Goal: Task Accomplishment & Management: Use online tool/utility

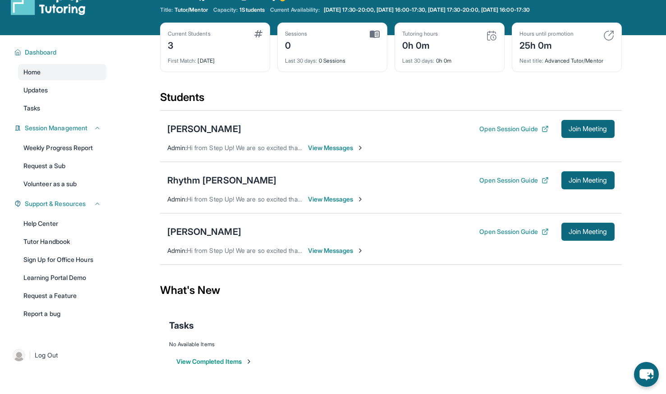
scroll to position [23, 0]
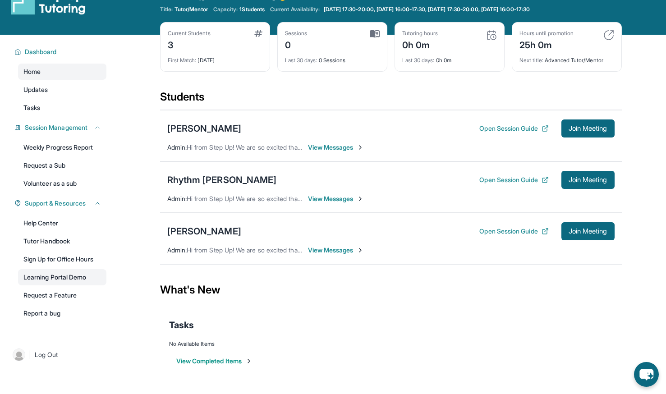
click at [74, 276] on link "Learning Portal Demo" at bounding box center [62, 277] width 88 height 16
click at [503, 128] on button "Open Session Guide" at bounding box center [513, 128] width 69 height 9
click at [501, 182] on button "Open Session Guide" at bounding box center [513, 179] width 69 height 9
click at [66, 279] on link "Learning Portal Demo" at bounding box center [62, 277] width 88 height 16
click at [510, 180] on button "Open Session Guide" at bounding box center [513, 179] width 69 height 9
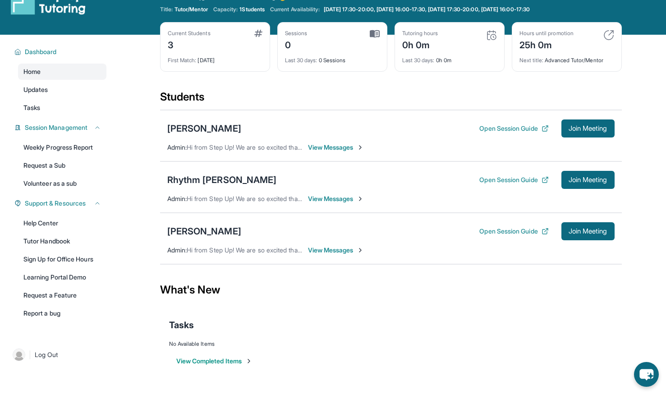
click at [585, 170] on div "Rhythm Dickson Open Session Guide Join Meeting Admin : Hi from Step Up! We are …" at bounding box center [391, 186] width 462 height 51
click at [587, 186] on button "Join Meeting" at bounding box center [587, 180] width 53 height 18
click at [487, 229] on button "Open Session Guide" at bounding box center [513, 231] width 69 height 9
click at [519, 126] on button "Open Session Guide" at bounding box center [513, 128] width 69 height 9
click at [576, 130] on span "Join Meeting" at bounding box center [588, 128] width 39 height 5
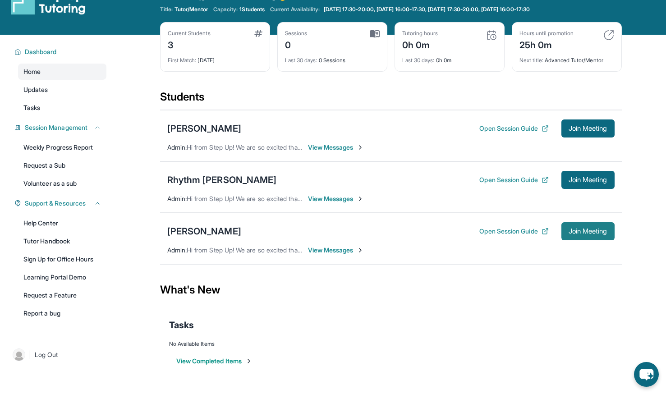
click at [590, 230] on span "Join Meeting" at bounding box center [588, 231] width 39 height 5
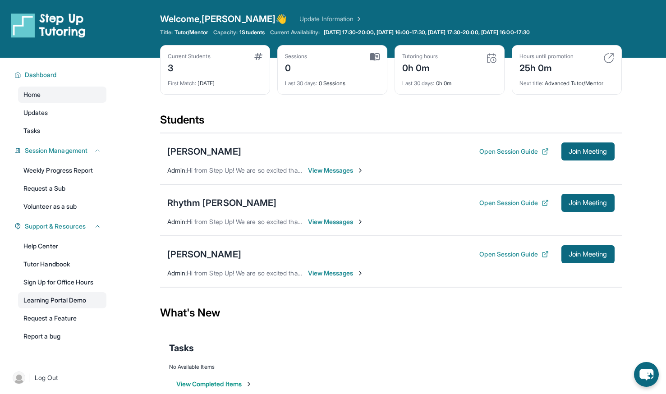
click at [76, 297] on link "Learning Portal Demo" at bounding box center [62, 300] width 88 height 16
click at [358, 173] on span "View Messages" at bounding box center [336, 170] width 56 height 9
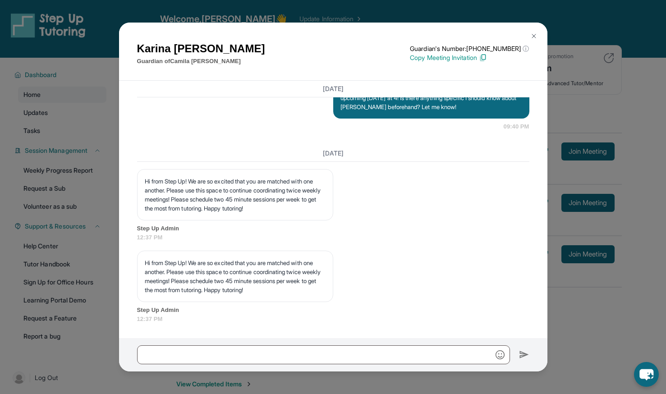
scroll to position [771, 0]
click at [530, 38] on img at bounding box center [533, 35] width 7 height 7
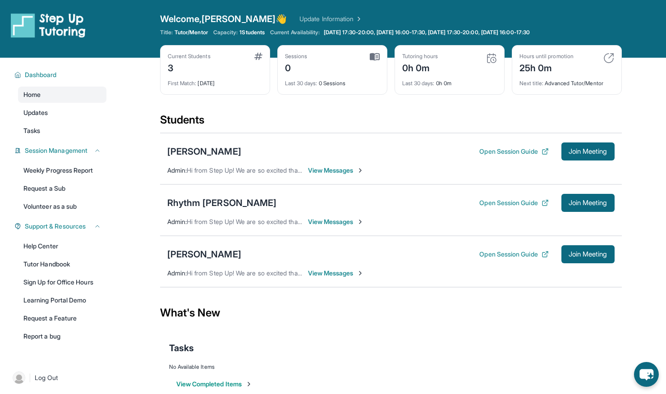
click at [342, 221] on span "View Messages" at bounding box center [336, 221] width 56 height 9
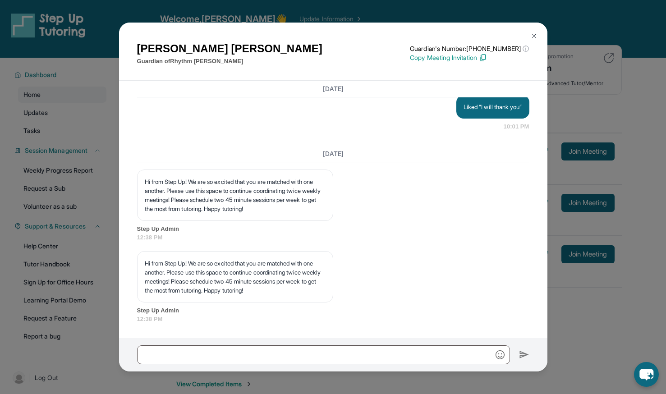
scroll to position [3, 0]
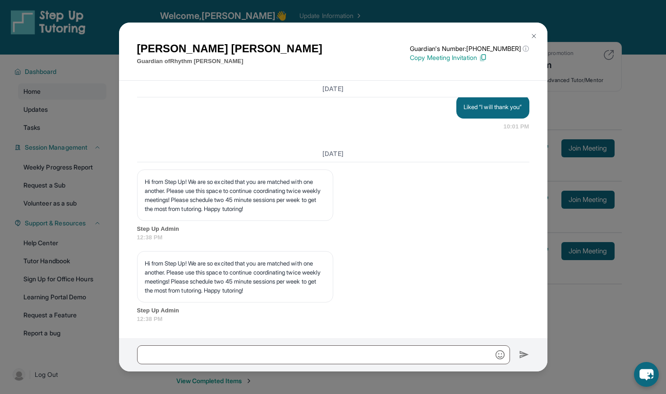
click at [531, 33] on img at bounding box center [533, 35] width 7 height 7
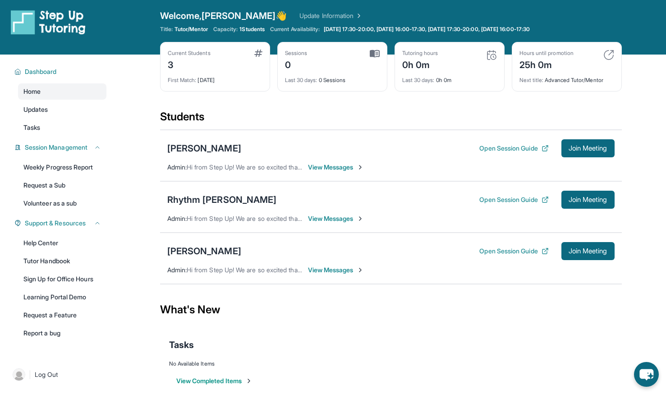
click at [340, 170] on span "View Messages" at bounding box center [336, 167] width 56 height 9
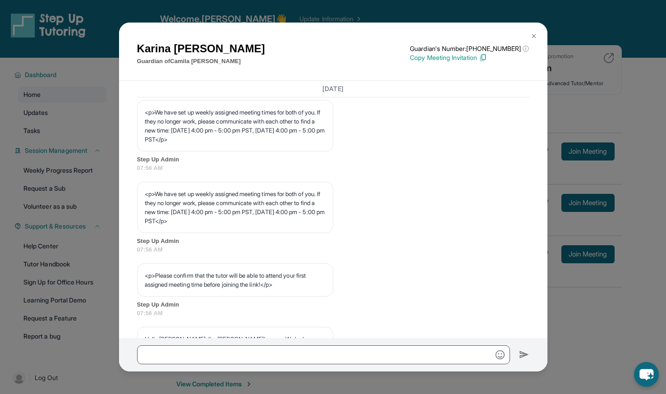
scroll to position [412, 0]
click at [533, 35] on img at bounding box center [533, 35] width 7 height 7
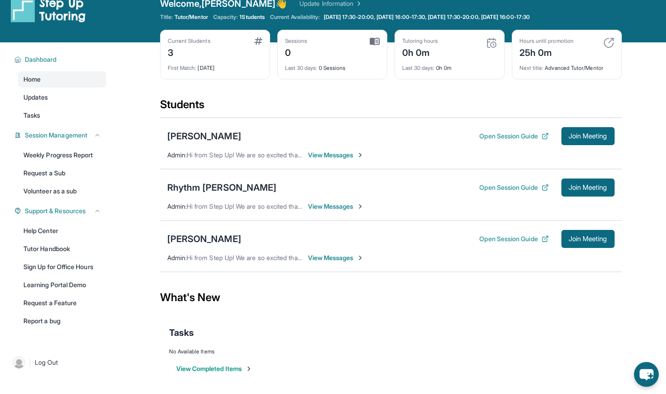
scroll to position [16, 0]
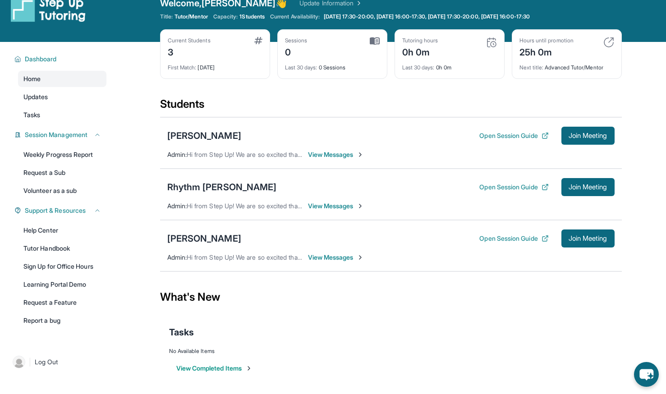
click at [324, 262] on span "View Messages" at bounding box center [336, 257] width 56 height 9
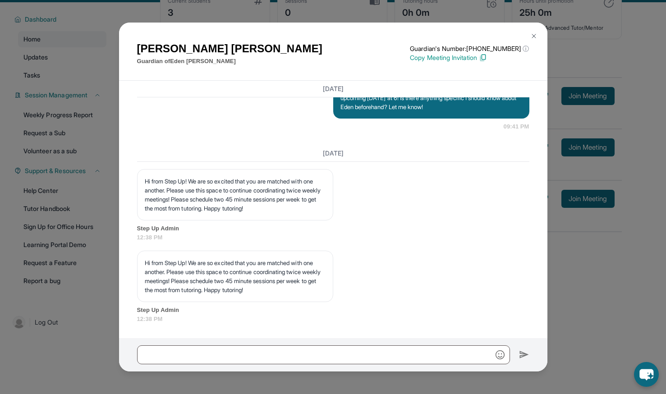
scroll to position [56, 0]
click at [538, 28] on button at bounding box center [534, 36] width 18 height 18
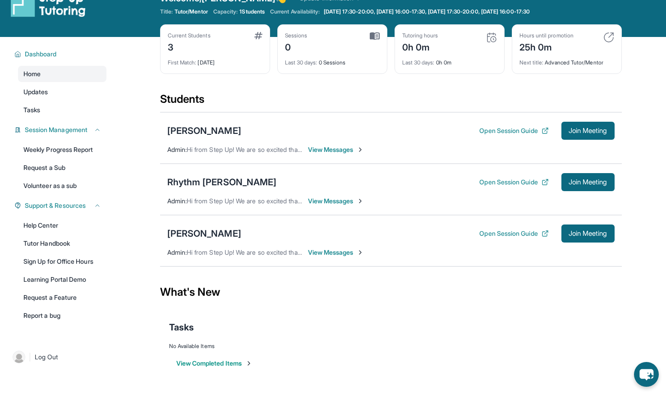
scroll to position [19, 0]
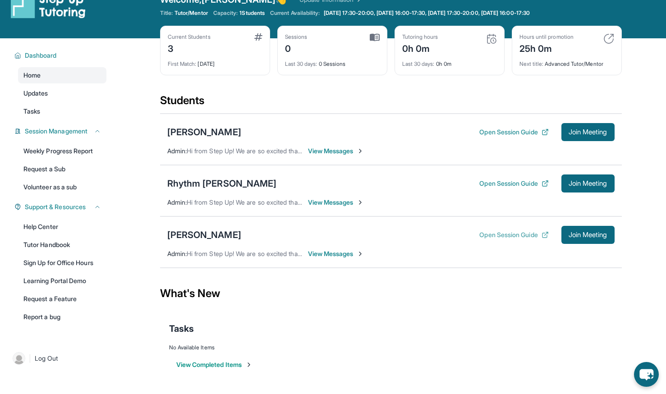
click at [495, 235] on button "Open Session Guide" at bounding box center [513, 234] width 69 height 9
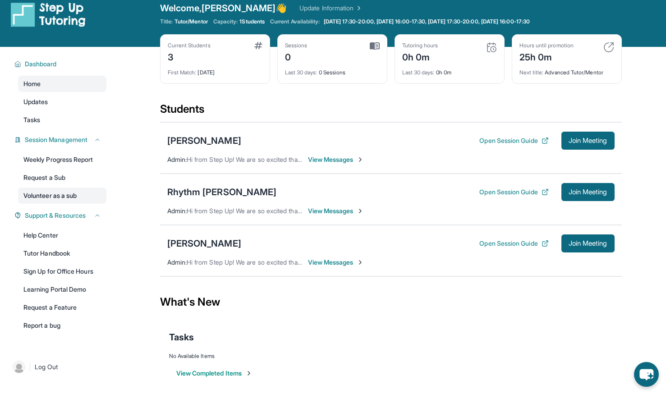
scroll to position [5, 0]
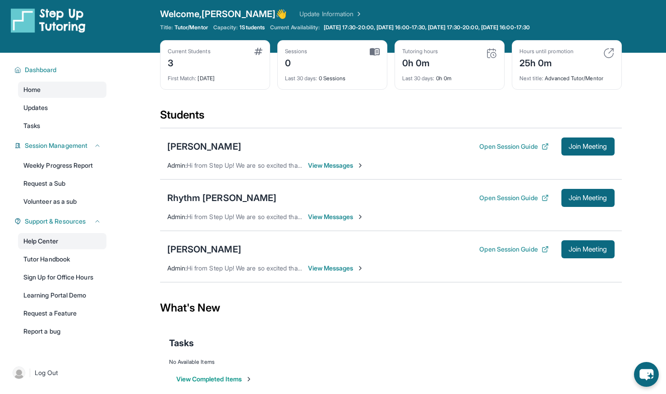
click at [55, 245] on link "Help Center" at bounding box center [62, 241] width 88 height 16
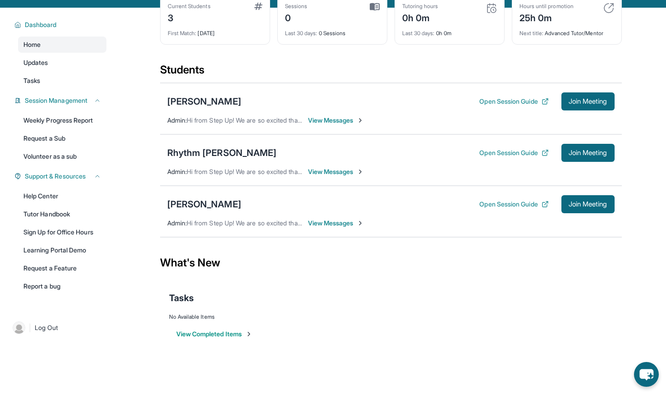
scroll to position [58, 0]
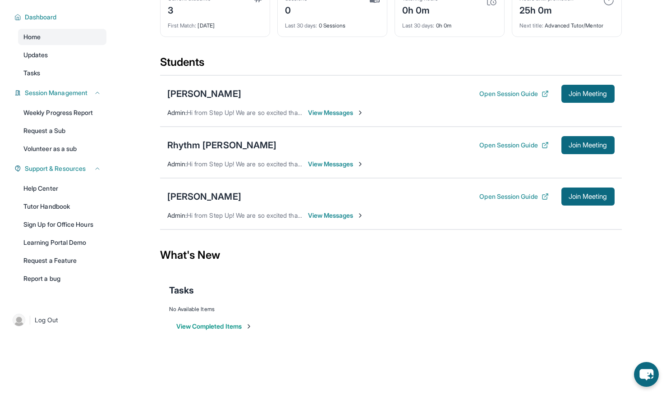
drag, startPoint x: 254, startPoint y: 179, endPoint x: 202, endPoint y: 227, distance: 70.5
click at [202, 227] on div "Eden Leonard Open Session Guide Join Meeting Admin : Hi from Step Up! We are so…" at bounding box center [391, 203] width 462 height 51
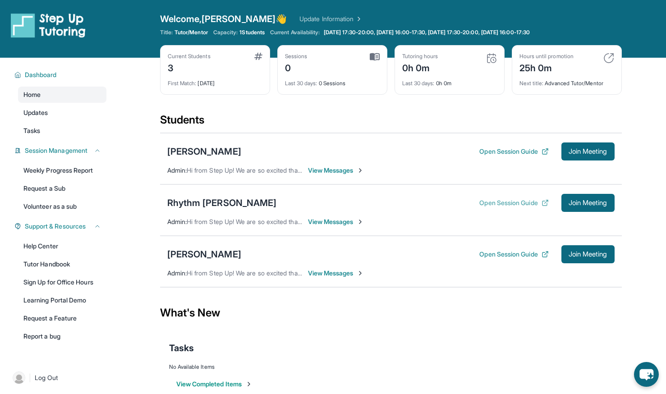
click at [530, 201] on button "Open Session Guide" at bounding box center [513, 202] width 69 height 9
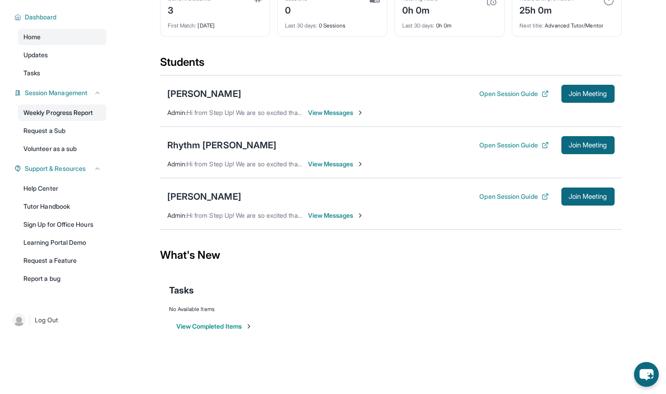
click at [87, 115] on link "Weekly Progress Report" at bounding box center [62, 113] width 88 height 16
click at [74, 210] on link "Tutor Handbook" at bounding box center [62, 206] width 88 height 16
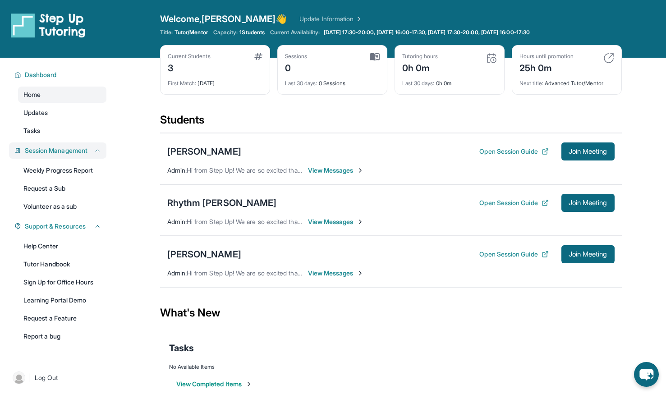
click at [100, 149] on icon at bounding box center [97, 150] width 7 height 7
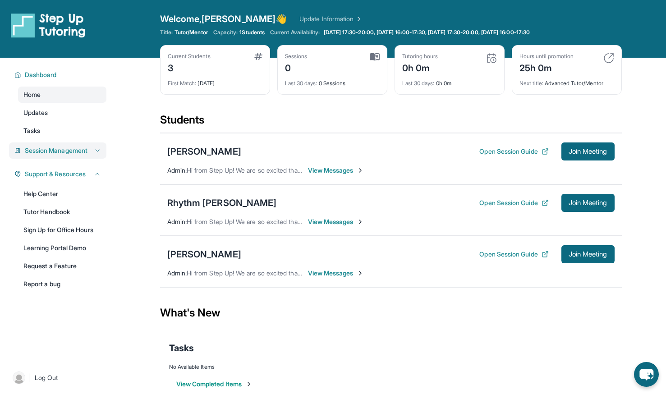
click at [100, 149] on icon at bounding box center [97, 150] width 7 height 7
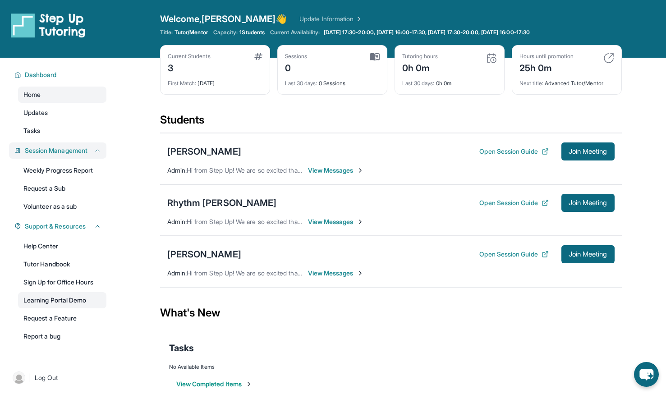
click at [68, 301] on link "Learning Portal Demo" at bounding box center [62, 300] width 88 height 16
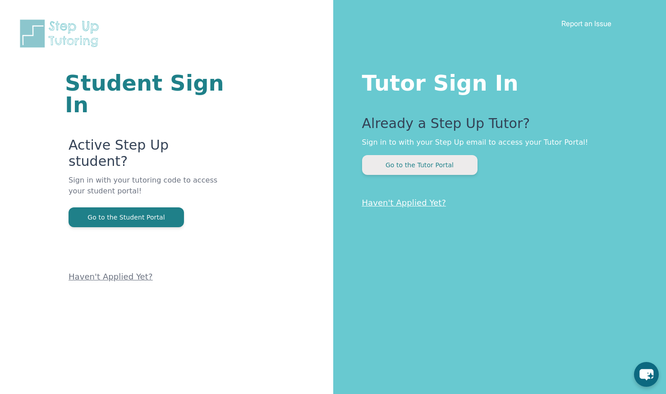
click at [417, 167] on button "Go to the Tutor Portal" at bounding box center [419, 165] width 115 height 20
